Goal: Transaction & Acquisition: Purchase product/service

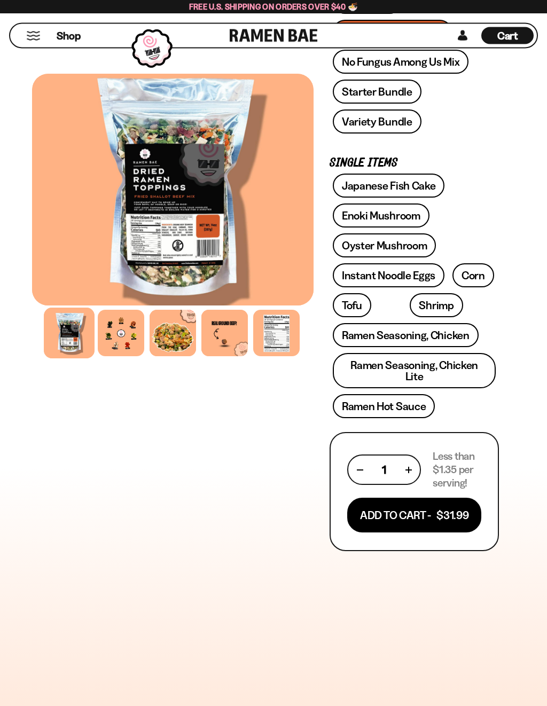
scroll to position [400, 0]
click at [464, 366] on link "Ramen Seasoning, Chicken Lite" at bounding box center [414, 370] width 163 height 35
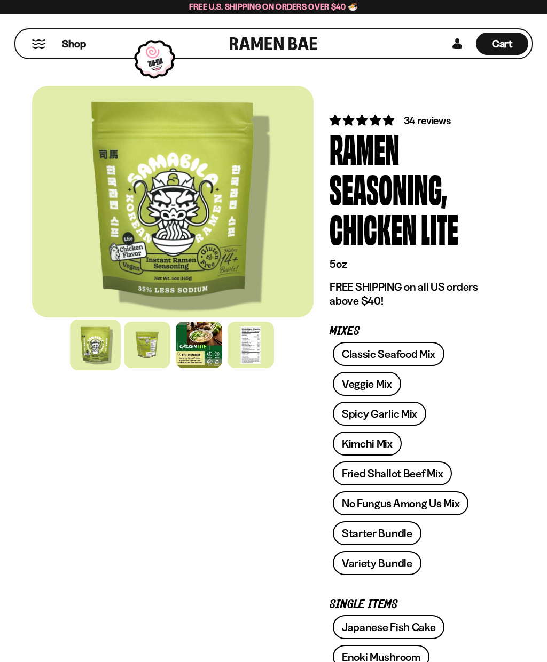
click at [203, 342] on div at bounding box center [199, 345] width 46 height 46
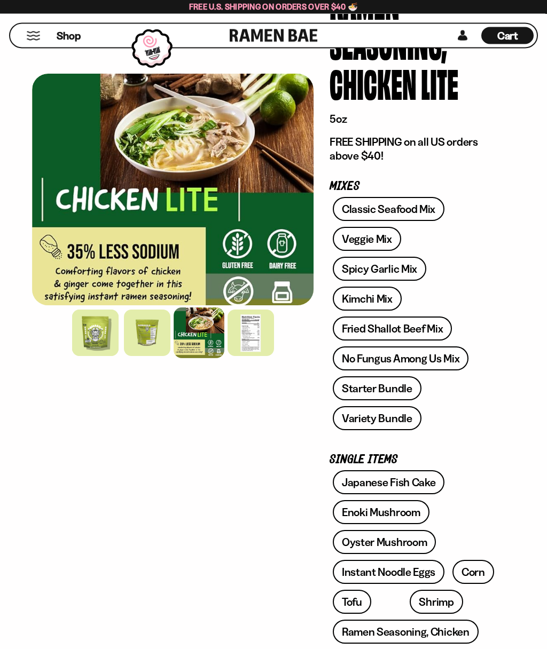
scroll to position [145, 0]
click at [445, 356] on link "No Fungus Among Us Mix" at bounding box center [401, 358] width 136 height 24
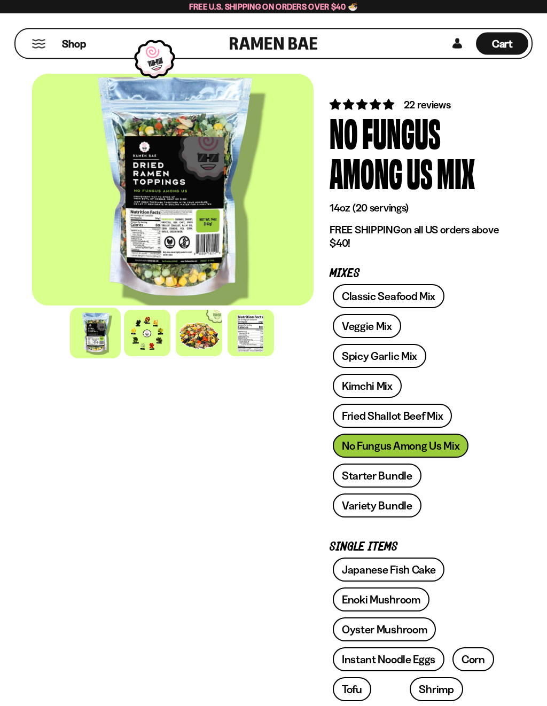
scroll to position [16, 0]
click at [153, 339] on div at bounding box center [147, 333] width 46 height 46
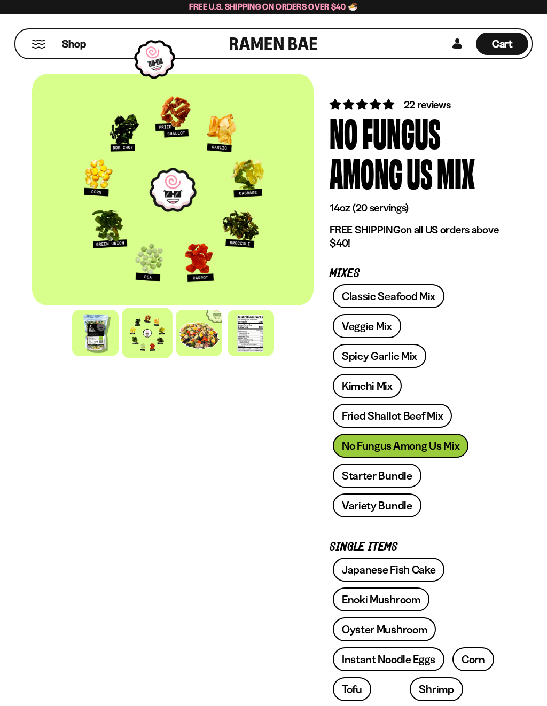
click at [256, 341] on div at bounding box center [250, 333] width 46 height 46
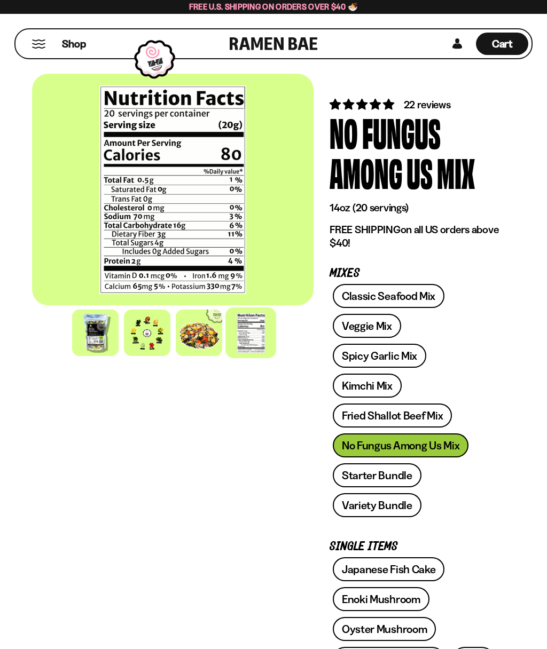
click at [392, 476] on link "Starter Bundle" at bounding box center [377, 475] width 89 height 24
